Goal: Task Accomplishment & Management: Manage account settings

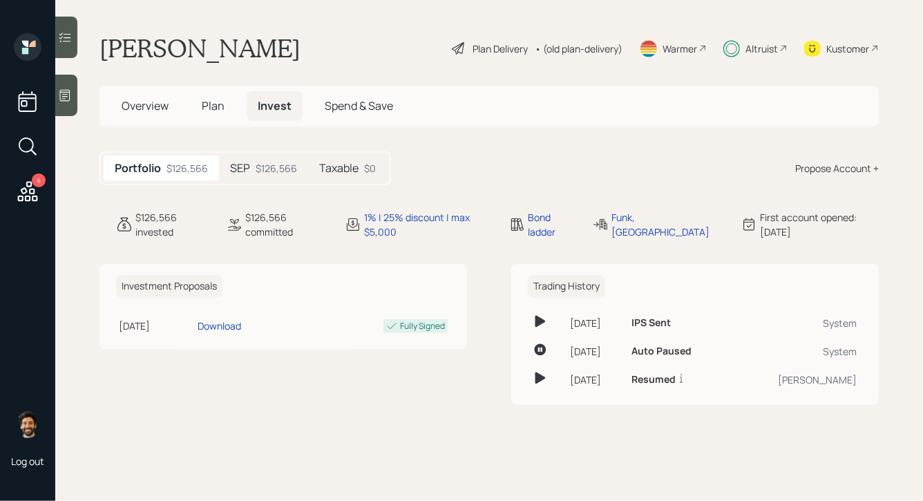
click at [738, 48] on icon at bounding box center [731, 48] width 17 height 17
click at [37, 187] on icon at bounding box center [27, 191] width 25 height 25
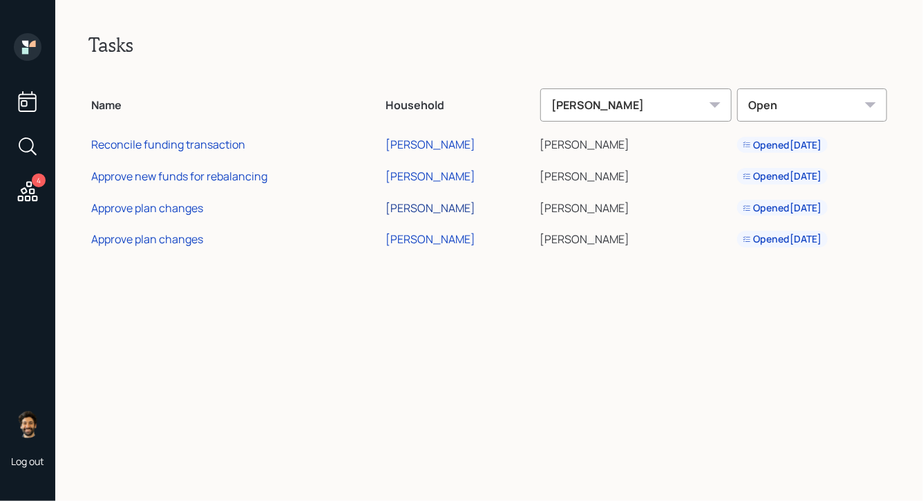
click at [439, 207] on div "[PERSON_NAME]" at bounding box center [430, 207] width 90 height 15
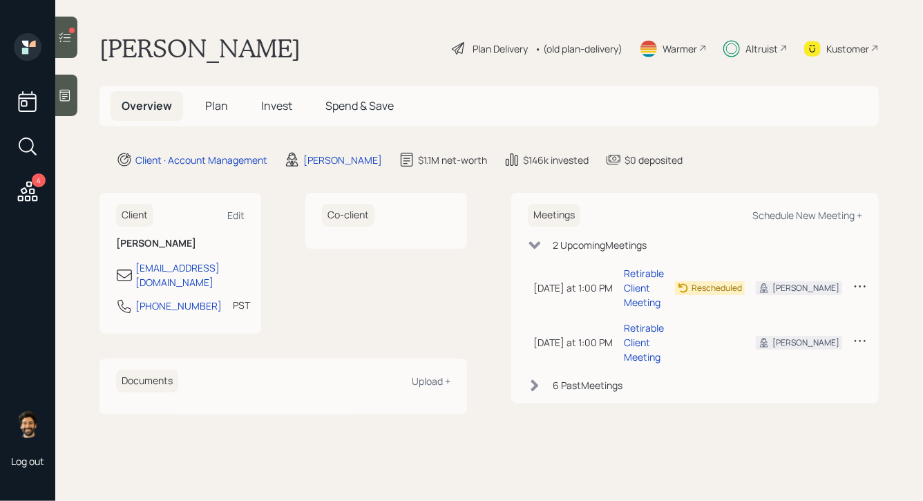
click at [79, 36] on main "[PERSON_NAME] Plan Delivery • (old plan-delivery) Warmer Altruist Kustomer Over…" at bounding box center [489, 250] width 868 height 501
click at [72, 36] on div at bounding box center [66, 37] width 22 height 41
